Goal: Use online tool/utility: Utilize a website feature to perform a specific function

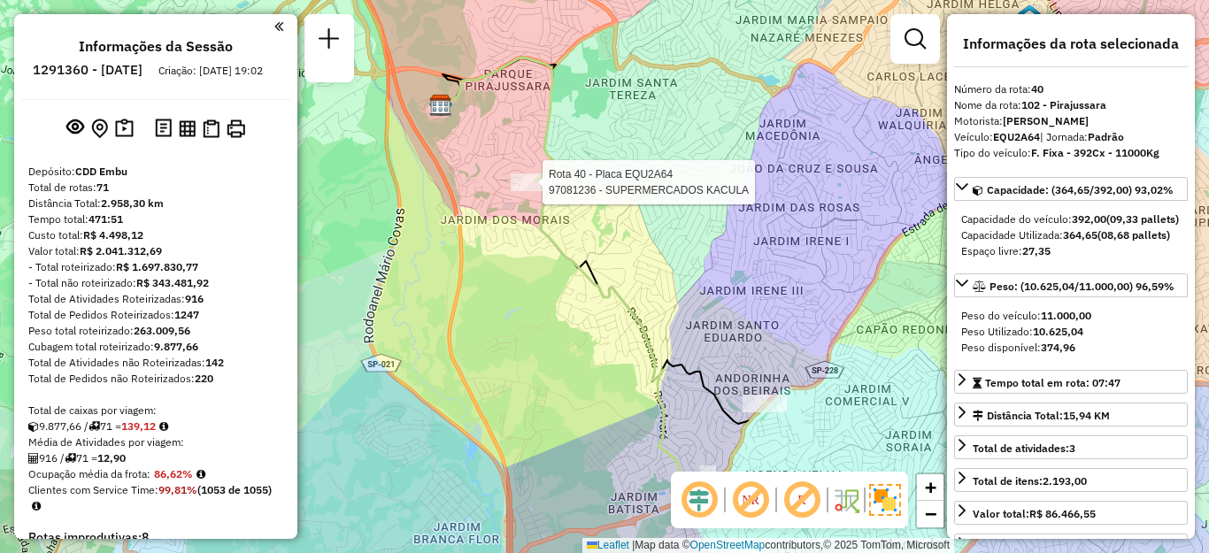
select select "**********"
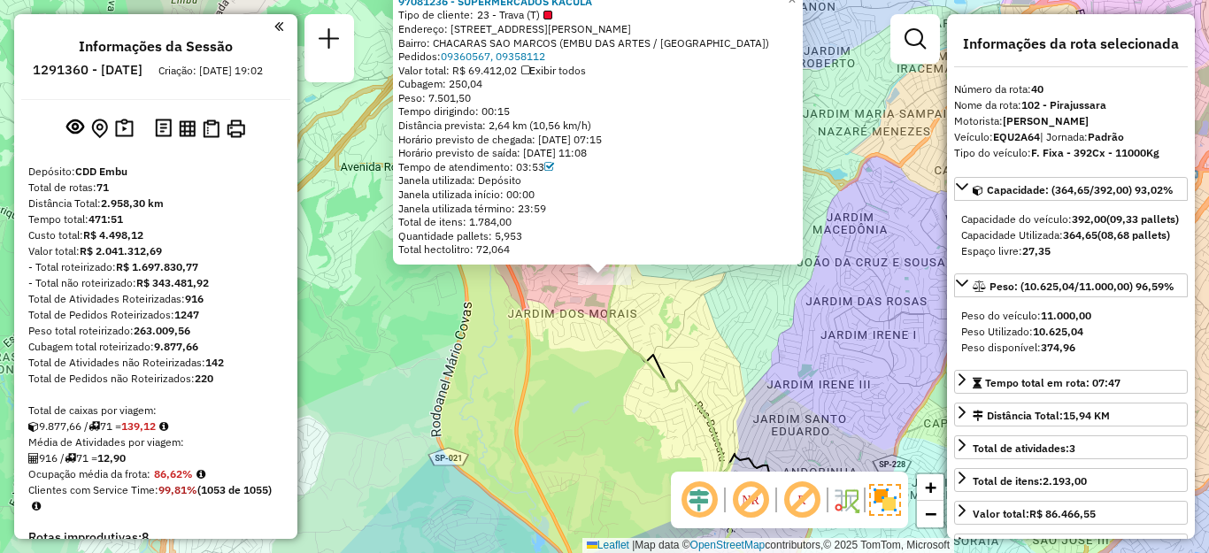
scroll to position [4576, 0]
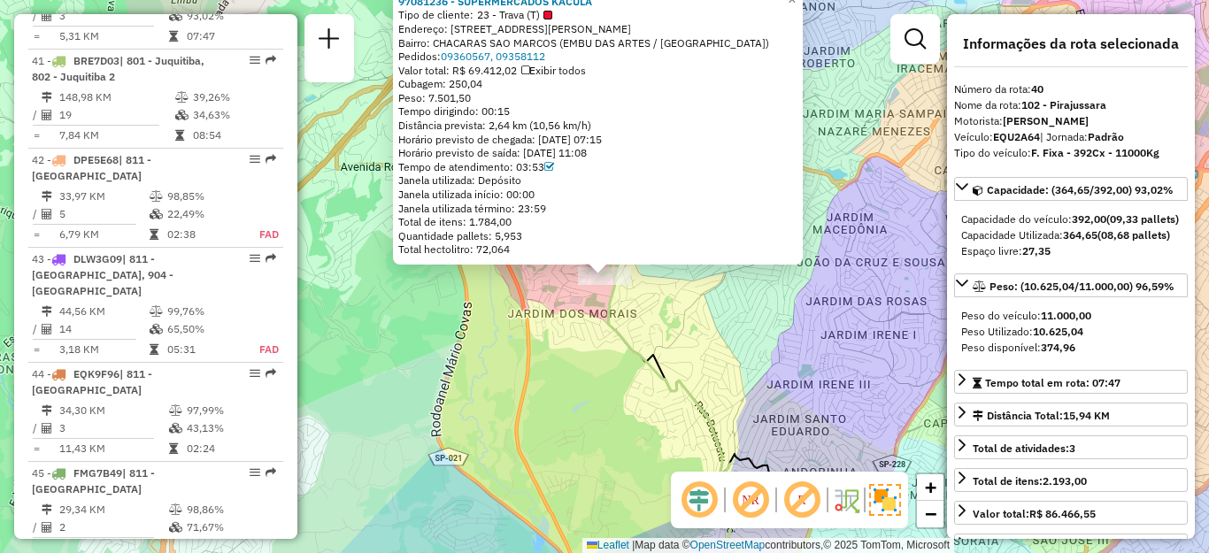
drag, startPoint x: 434, startPoint y: 97, endPoint x: 482, endPoint y: 96, distance: 48.7
click at [482, 96] on div "Peso: 7.501,50" at bounding box center [597, 98] width 399 height 14
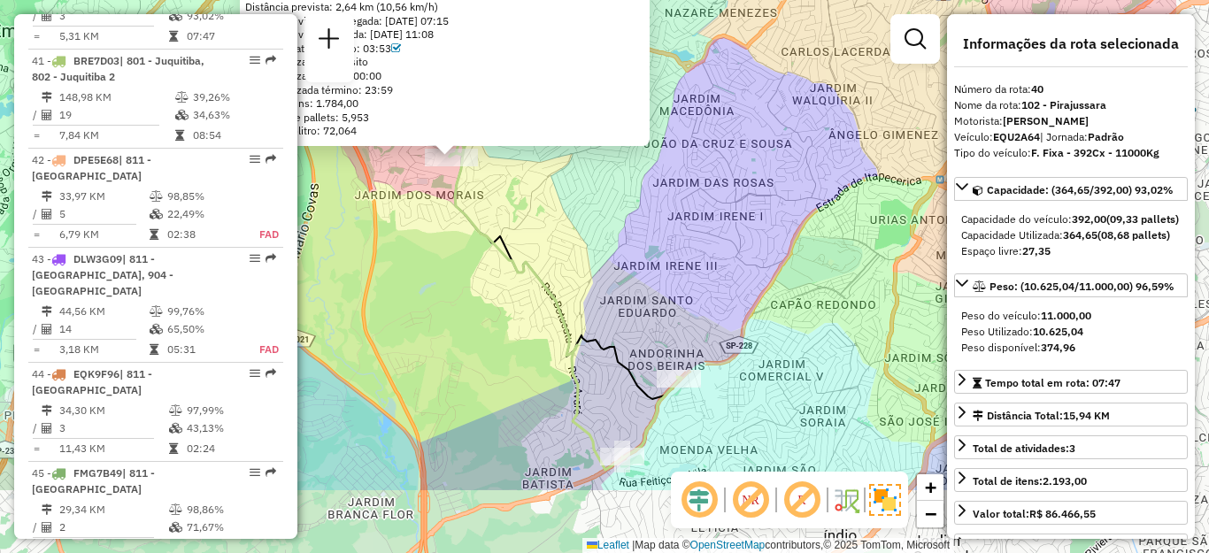
drag, startPoint x: 666, startPoint y: 368, endPoint x: 481, endPoint y: 217, distance: 239.0
click at [488, 223] on icon at bounding box center [566, 306] width 232 height 328
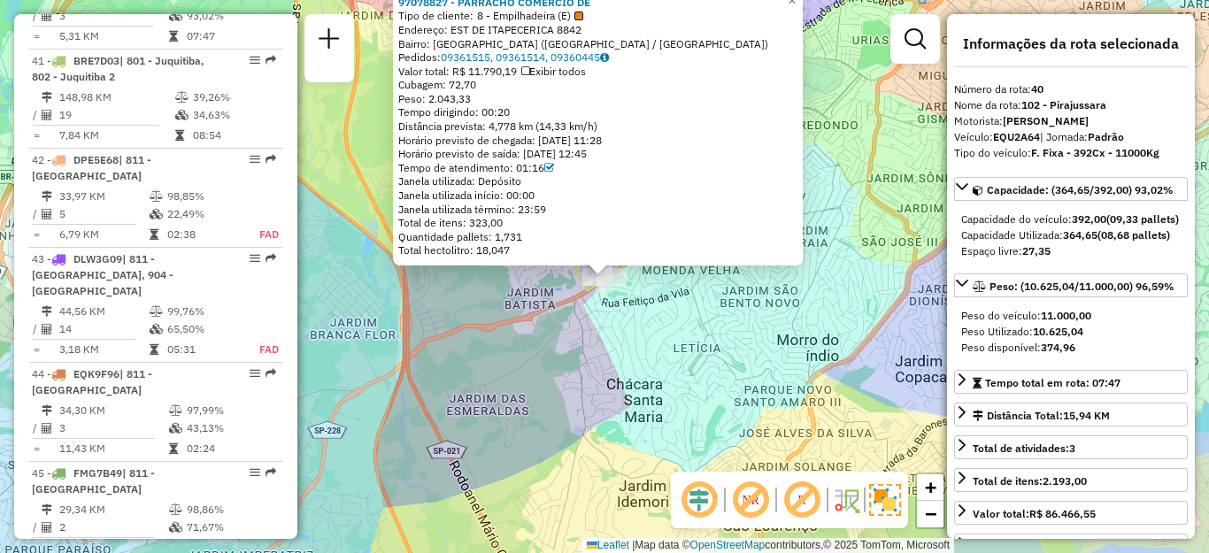
click at [444, 101] on span "Peso: 2.043,33" at bounding box center [434, 98] width 73 height 13
drag, startPoint x: 722, startPoint y: 343, endPoint x: 721, endPoint y: 327, distance: 16.0
click at [722, 340] on div "97078827 - PARRACHO COMERCIO DE Tipo de cliente: 8 - Empilhadeira (E) Endereço:…" at bounding box center [604, 276] width 1209 height 553
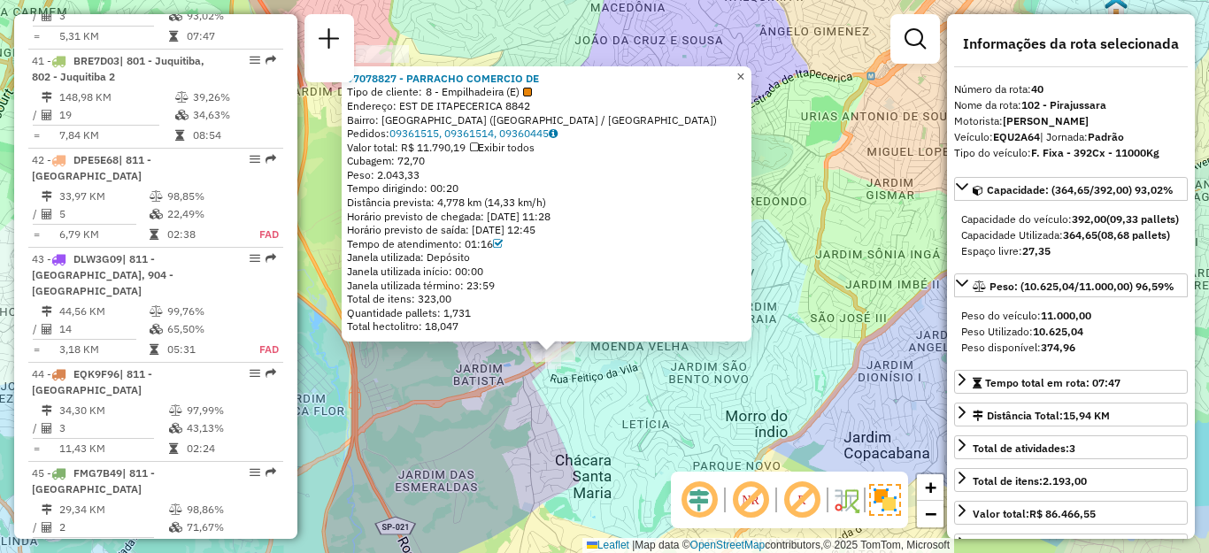
click at [744, 69] on span "×" at bounding box center [740, 76] width 8 height 15
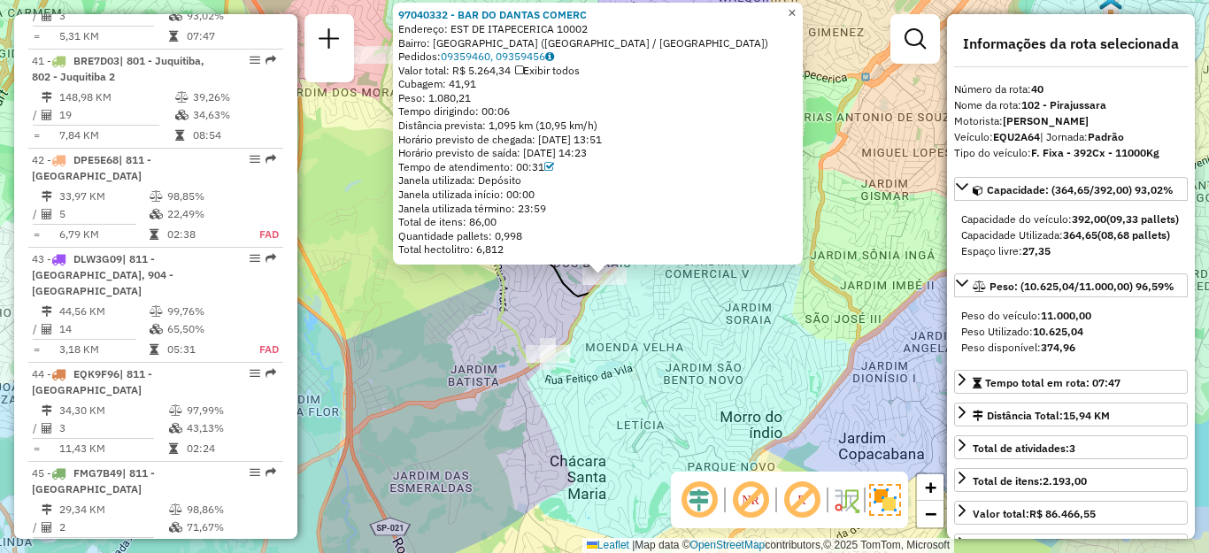
click at [796, 7] on span "×" at bounding box center [792, 12] width 8 height 15
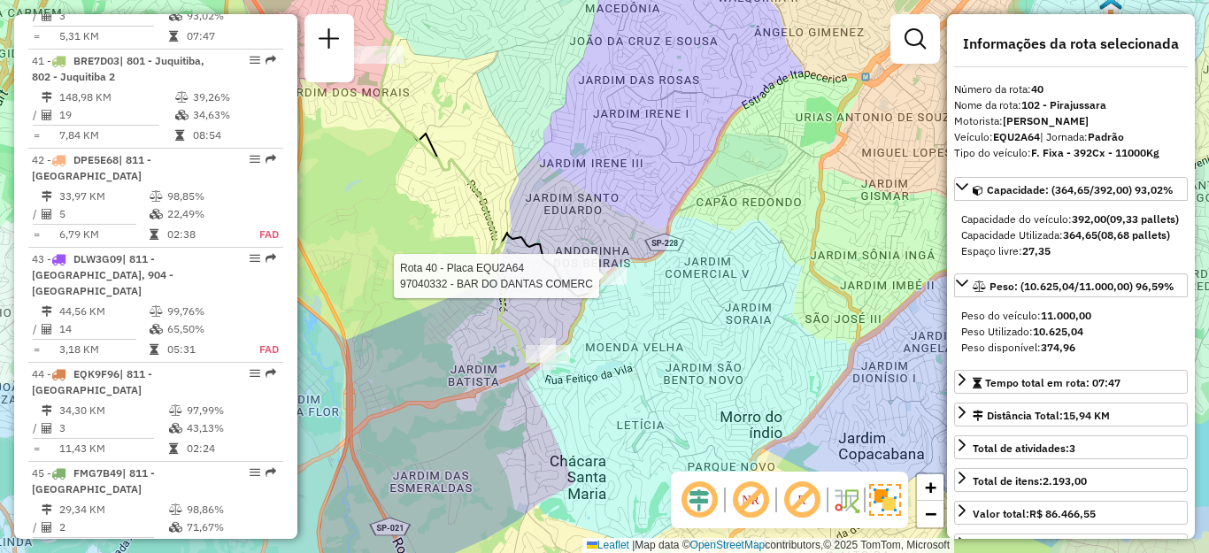
click at [605, 285] on div at bounding box center [604, 276] width 44 height 18
